Goal: Task Accomplishment & Management: Use online tool/utility

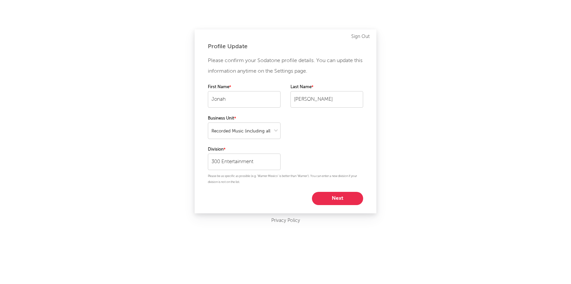
select select "recorded_music"
click at [338, 195] on button "Next" at bounding box center [337, 198] width 51 height 13
select select "director_vp"
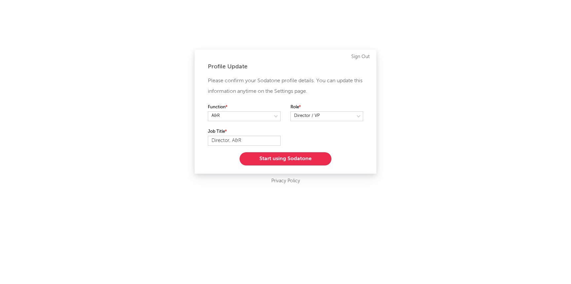
click at [295, 157] on button "Start using Sodatone" at bounding box center [286, 158] width 92 height 13
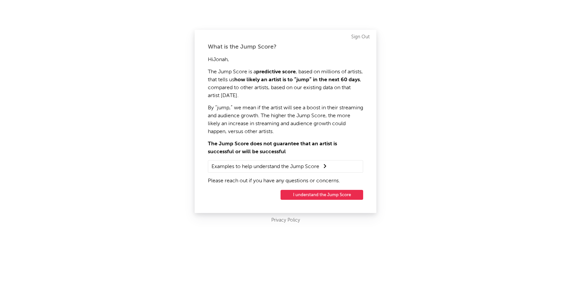
click at [298, 198] on button "I understand the Jump Score" at bounding box center [322, 195] width 83 height 10
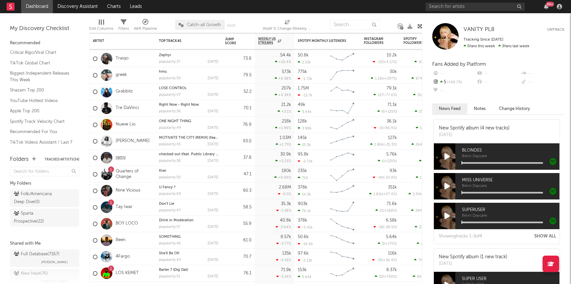
click at [122, 158] on link "remy" at bounding box center [121, 158] width 10 height 6
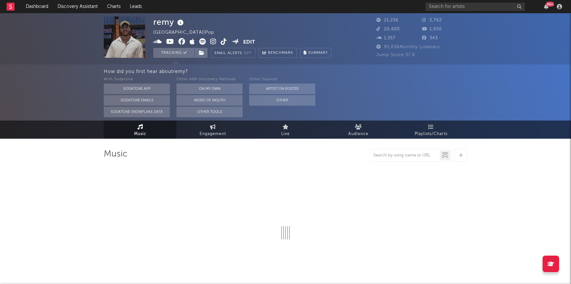
select select "6m"
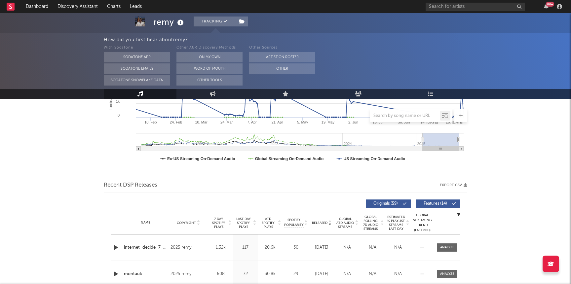
scroll to position [188, 0]
